Goal: Task Accomplishment & Management: Manage account settings

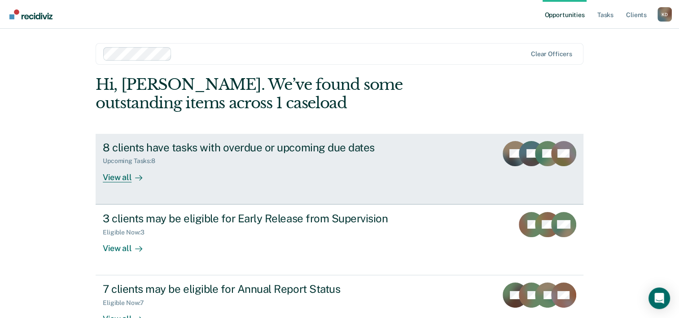
click at [122, 178] on div "View all" at bounding box center [128, 173] width 50 height 17
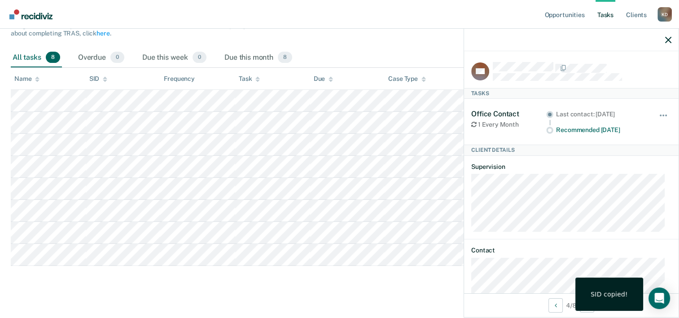
scroll to position [18, 0]
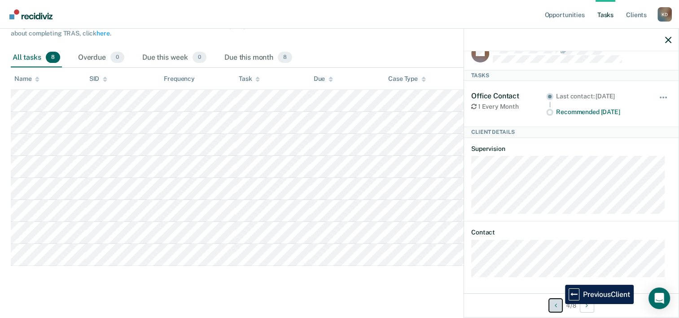
click at [558, 304] on button "Previous Client" at bounding box center [555, 305] width 14 height 14
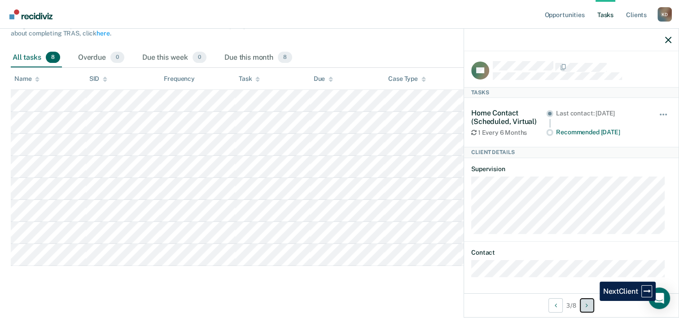
click at [593, 301] on button "Next Client" at bounding box center [587, 305] width 14 height 14
